Goal: Task Accomplishment & Management: Manage account settings

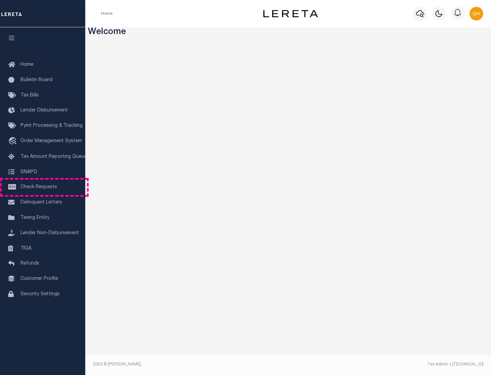
click at [43, 187] on span "Check Requests" at bounding box center [38, 187] width 36 height 5
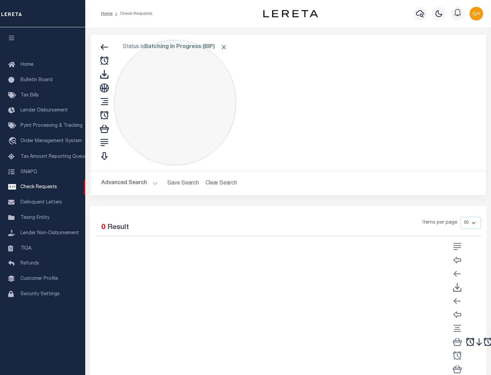
select select "50"
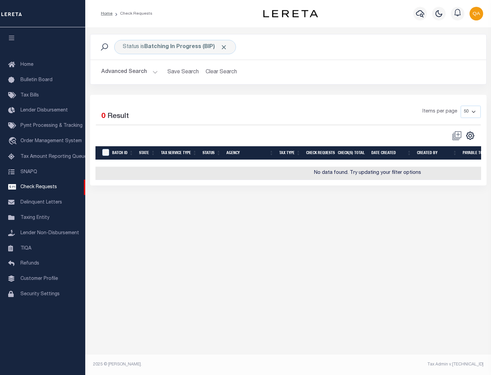
click at [224, 47] on span "Click to Remove" at bounding box center [223, 47] width 7 height 7
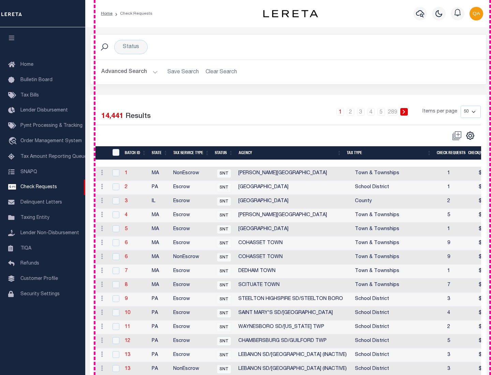
scroll to position [328, 0]
